Goal: Task Accomplishment & Management: Complete application form

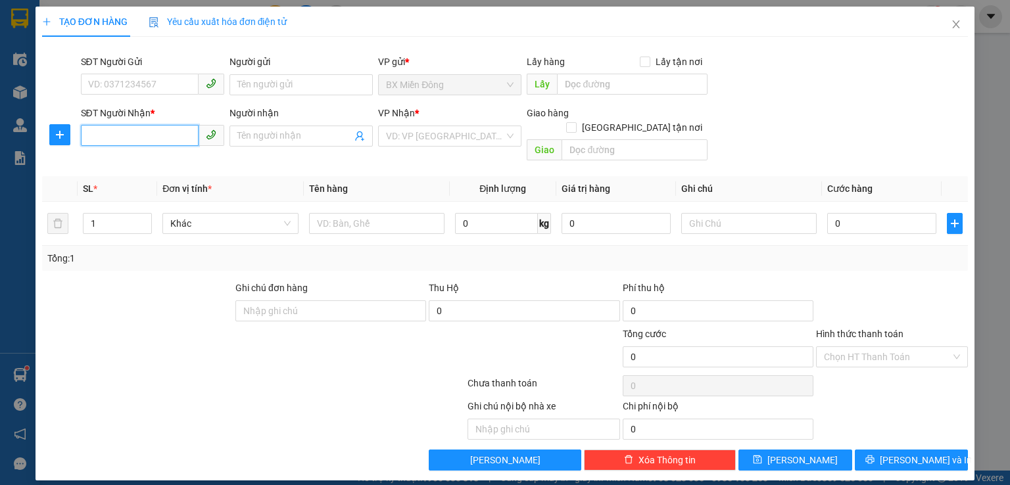
click at [147, 134] on input "SĐT Người Nhận *" at bounding box center [140, 135] width 118 height 21
type input "0968163637"
click at [120, 158] on div "0968163637 - [PERSON_NAME]" at bounding box center [154, 162] width 130 height 14
type input "anh hải"
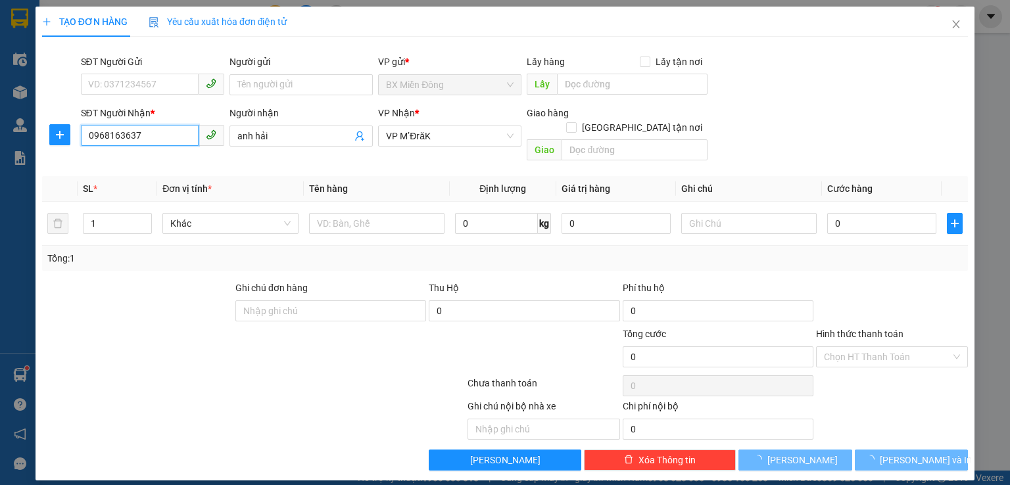
type input "150.000"
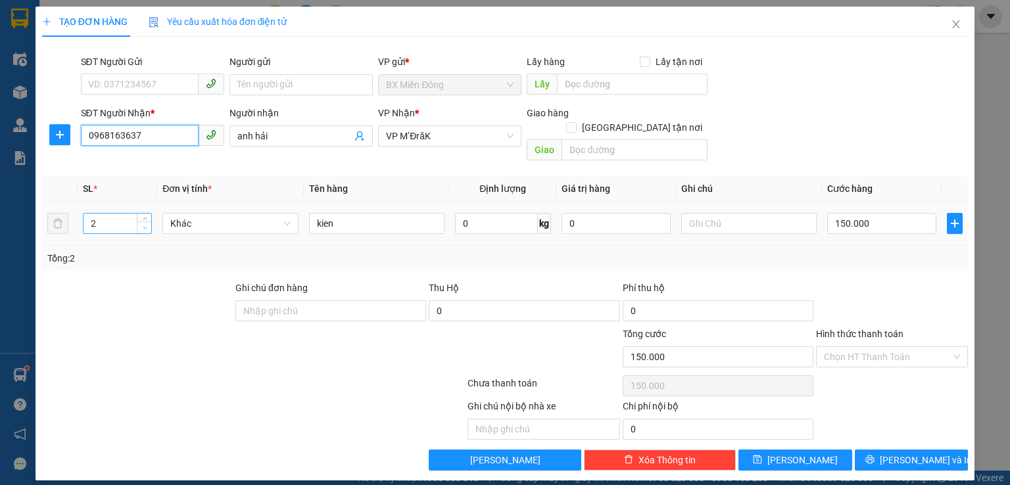
type input "0968163637"
type input "1"
click at [150, 222] on span "Decrease Value" at bounding box center [144, 228] width 14 height 12
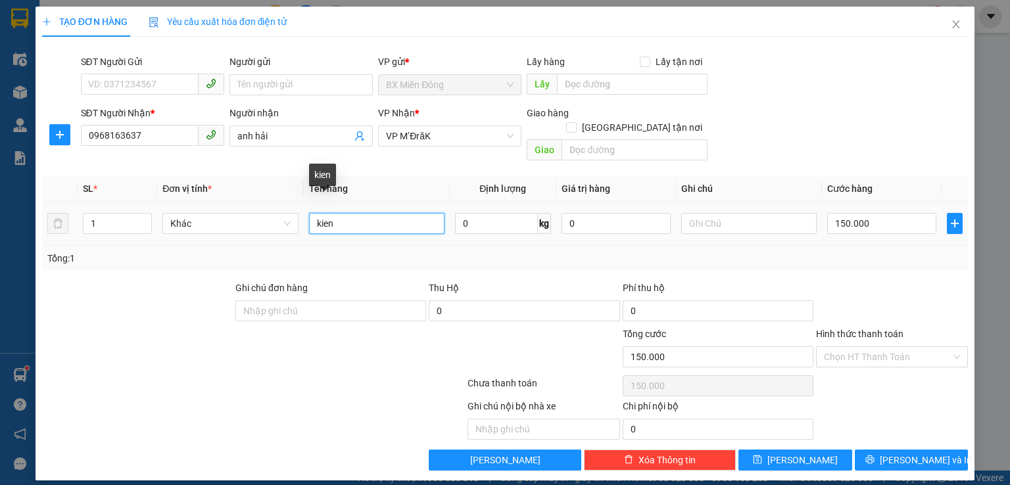
click at [331, 213] on input "kien" at bounding box center [376, 223] width 135 height 21
click at [333, 213] on input "kien" at bounding box center [376, 223] width 135 height 21
type input "thung"
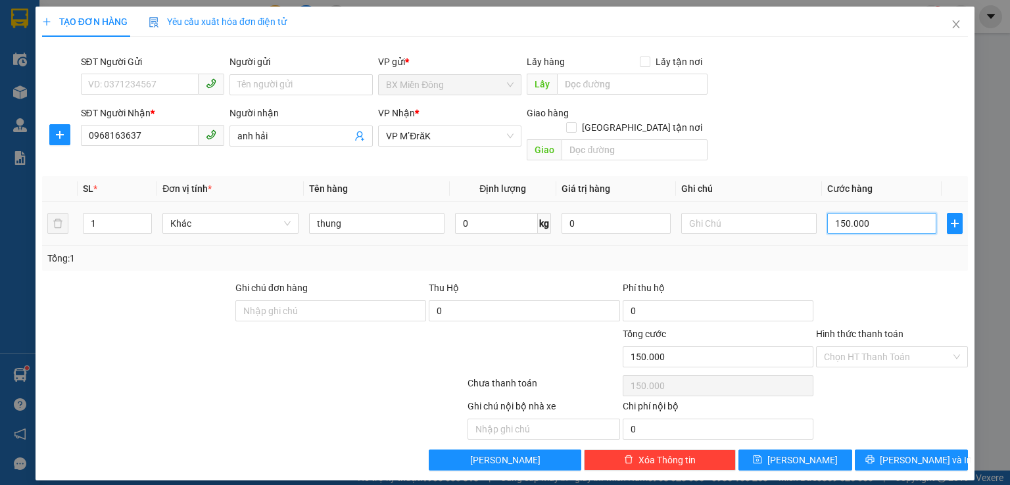
click at [878, 213] on input "150.000" at bounding box center [881, 223] width 109 height 21
type input "5"
type input "50"
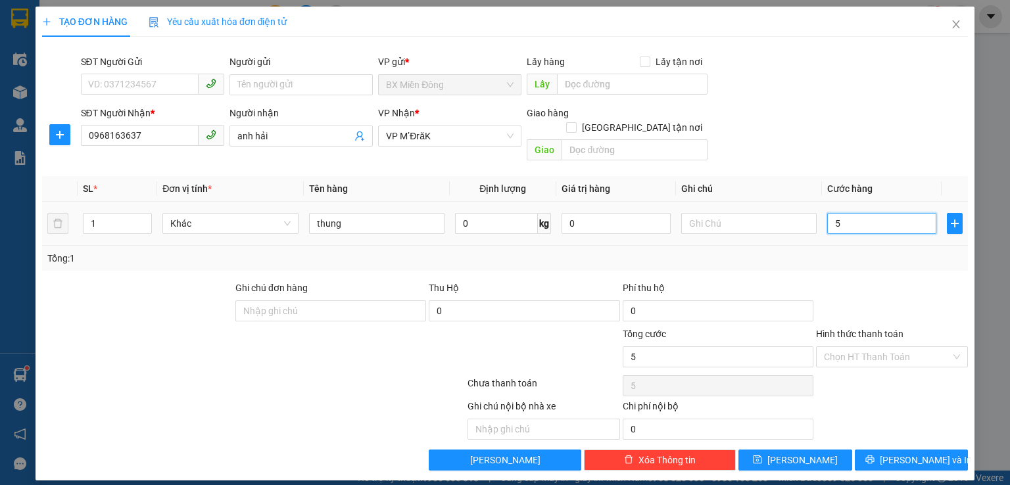
type input "50"
type input "500"
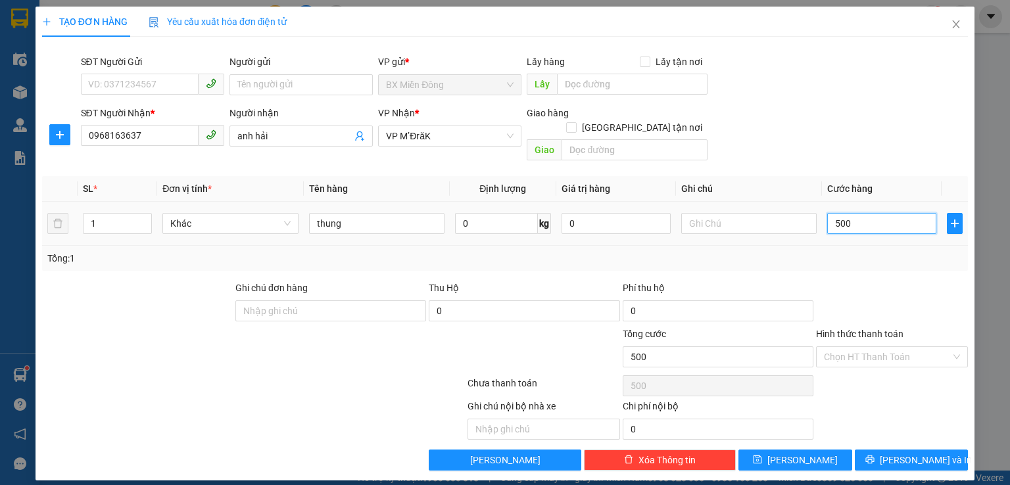
type input "5.000"
type input "50.000"
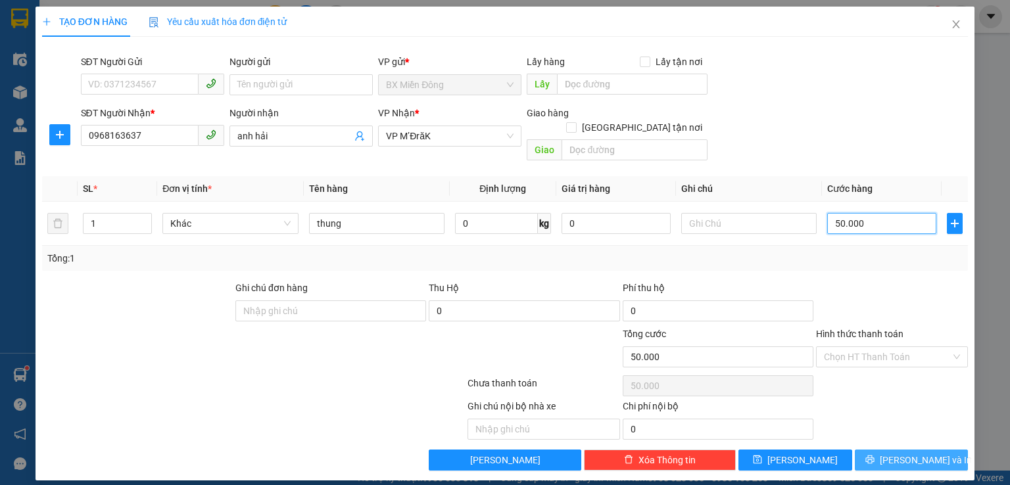
type input "50.000"
click at [884, 450] on button "[PERSON_NAME] và In" at bounding box center [912, 460] width 114 height 21
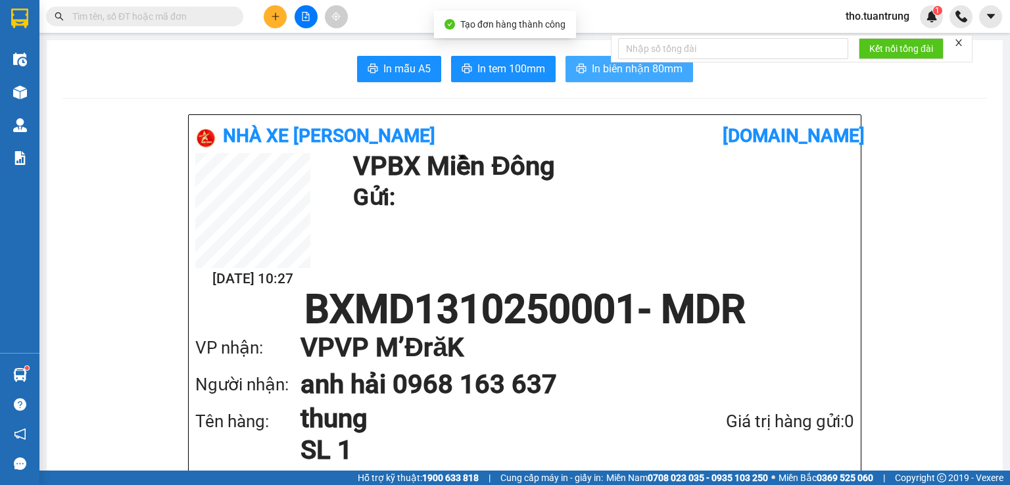
click at [565, 64] on button "In biên nhận 80mm" at bounding box center [629, 69] width 128 height 26
